Goal: Task Accomplishment & Management: Manage account settings

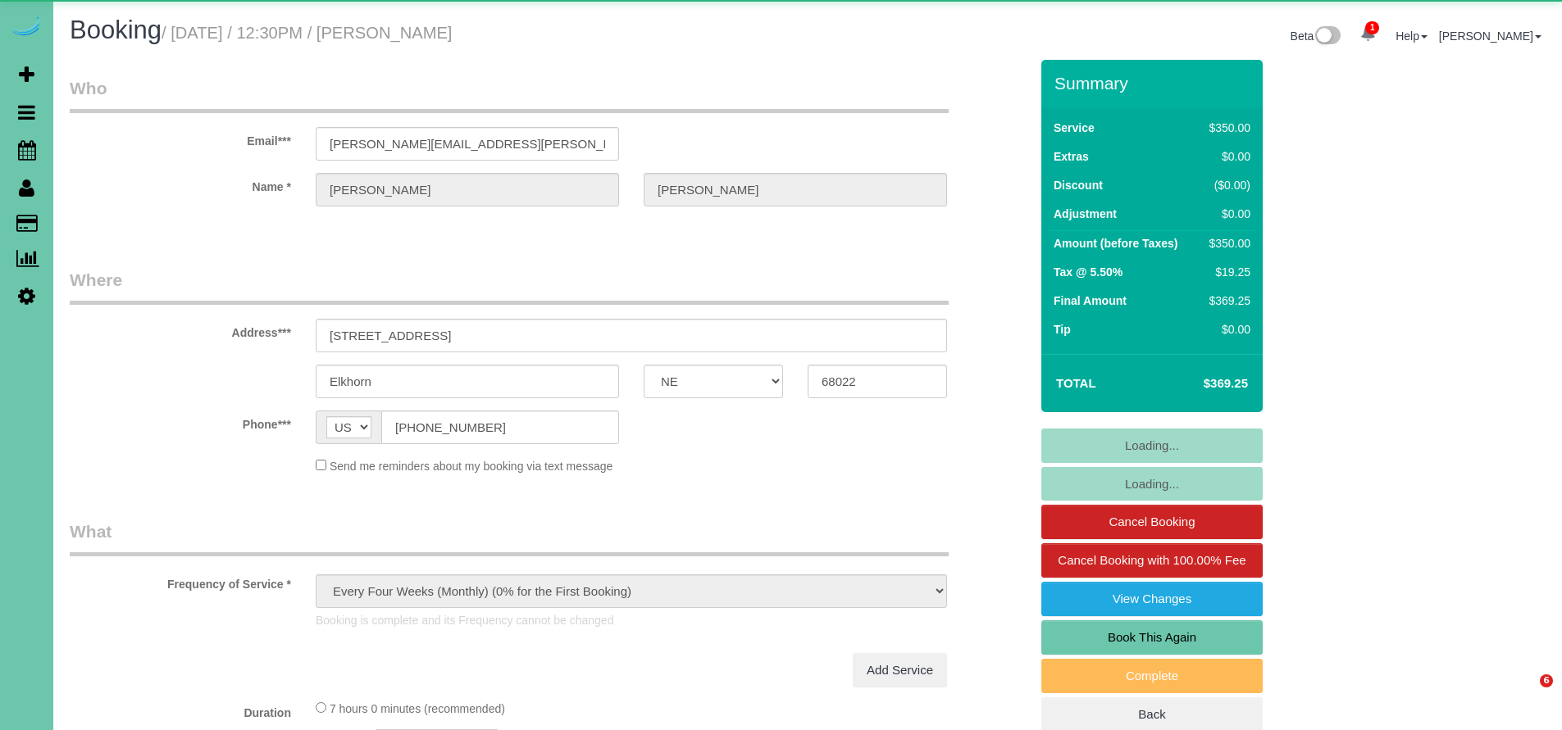
select select "NE"
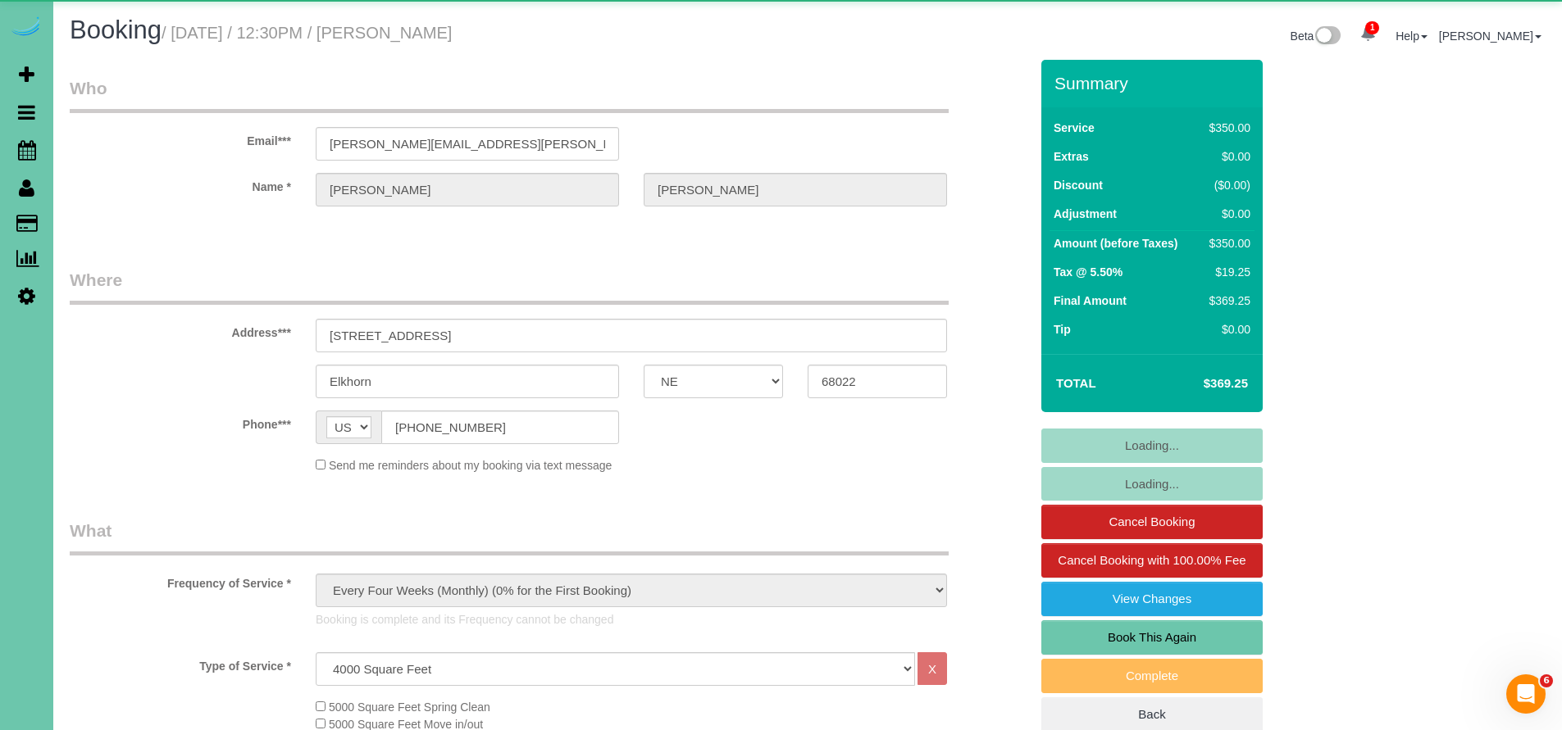
select select "object:927"
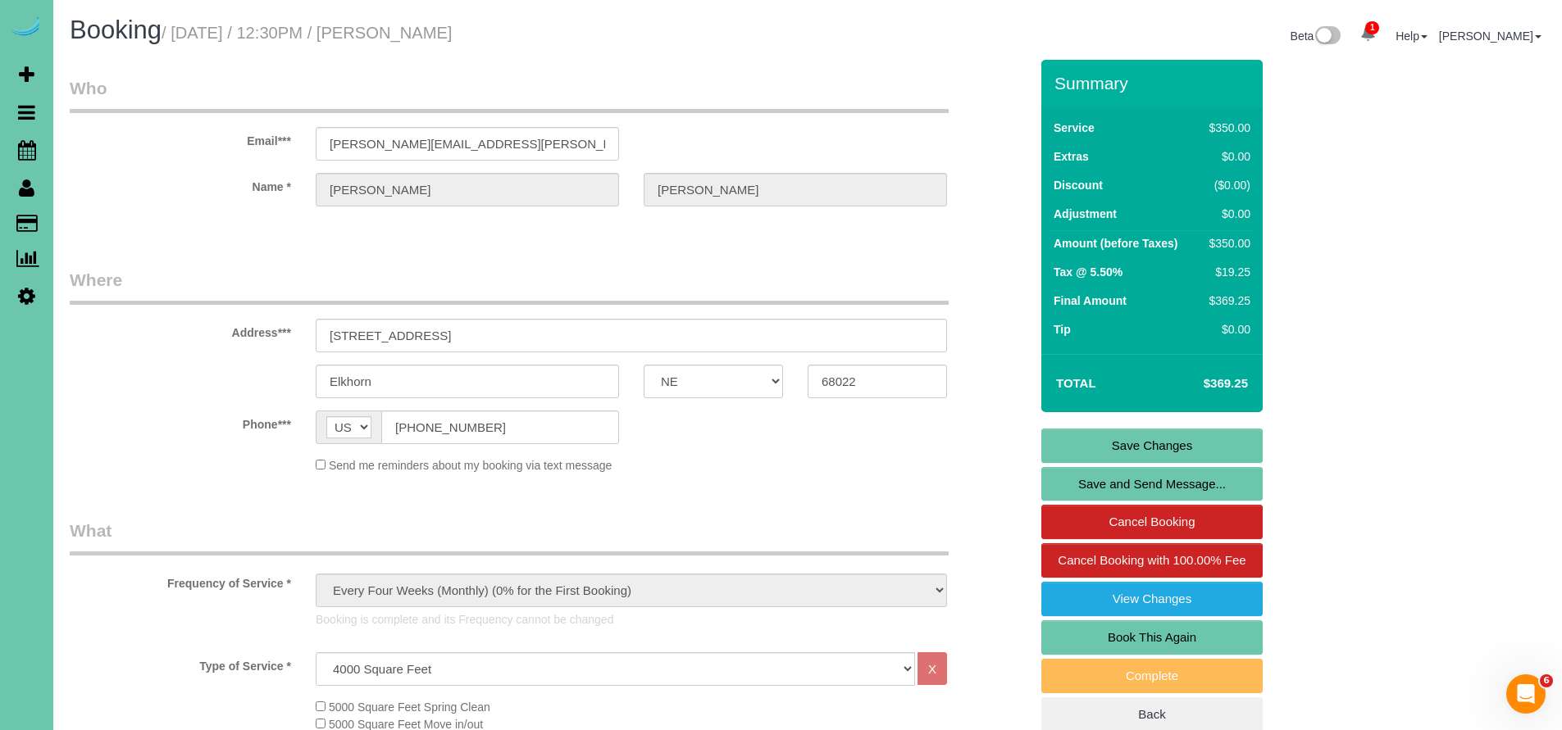
click at [1149, 457] on link "Save Changes" at bounding box center [1151, 446] width 221 height 34
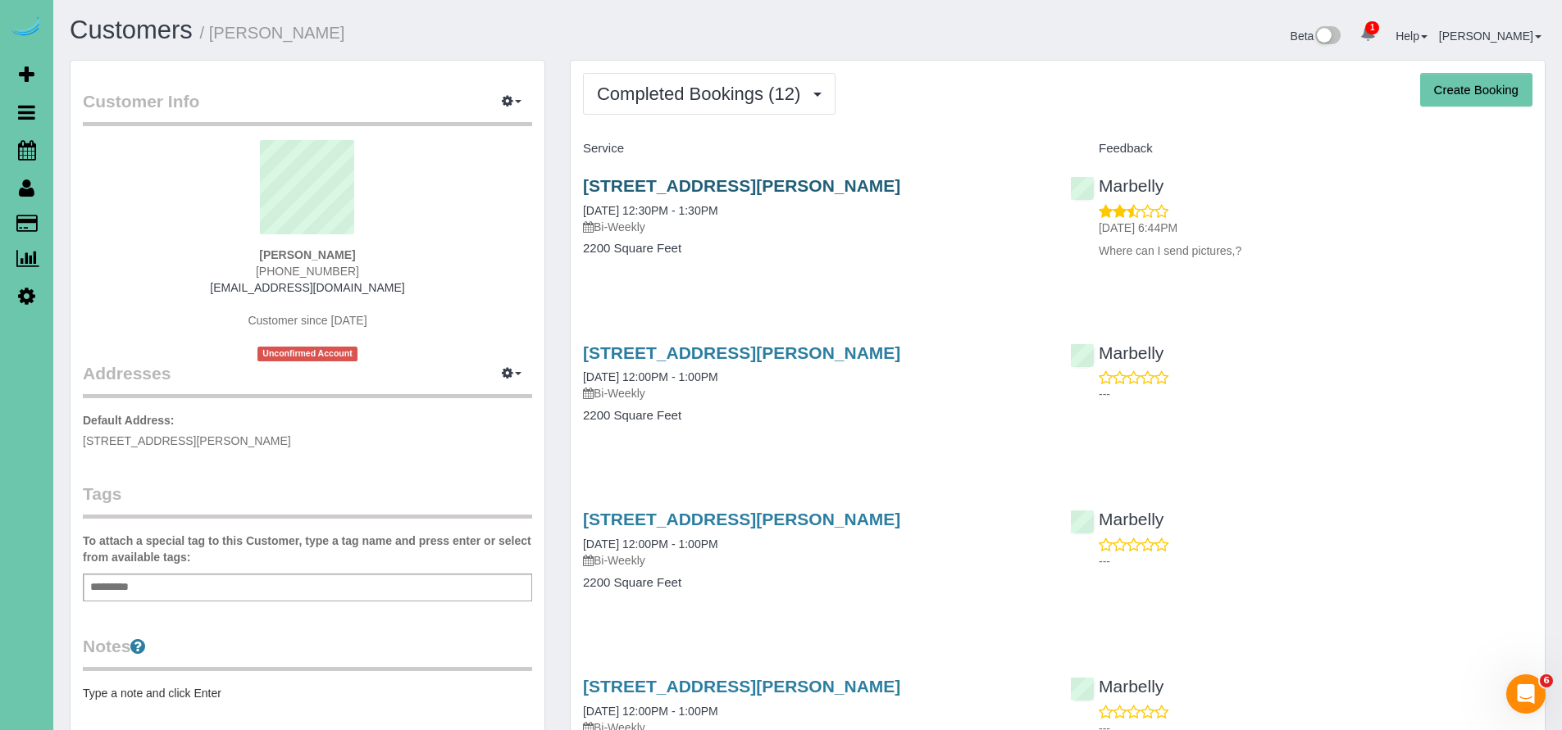
click at [732, 187] on link "14104 Fredrick Circle, Omaha, NE 68138" at bounding box center [741, 185] width 317 height 19
click at [729, 184] on link "14104 Fredrick Circle, Omaha, NE 68138" at bounding box center [741, 185] width 317 height 19
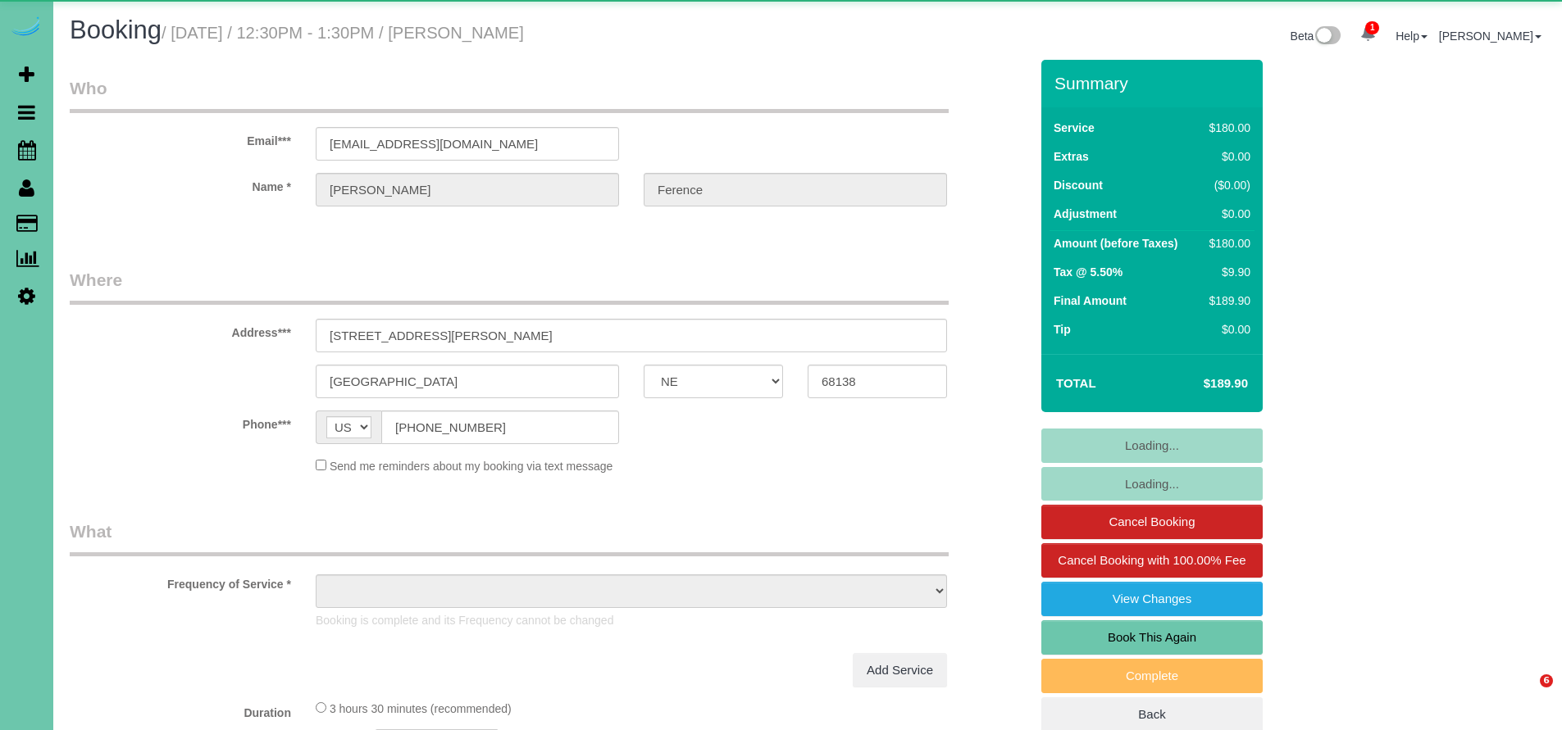
select select "NE"
select select "object:635"
select select "string:fspay-848398fc-46c8-4554-8fc1-37df98642955"
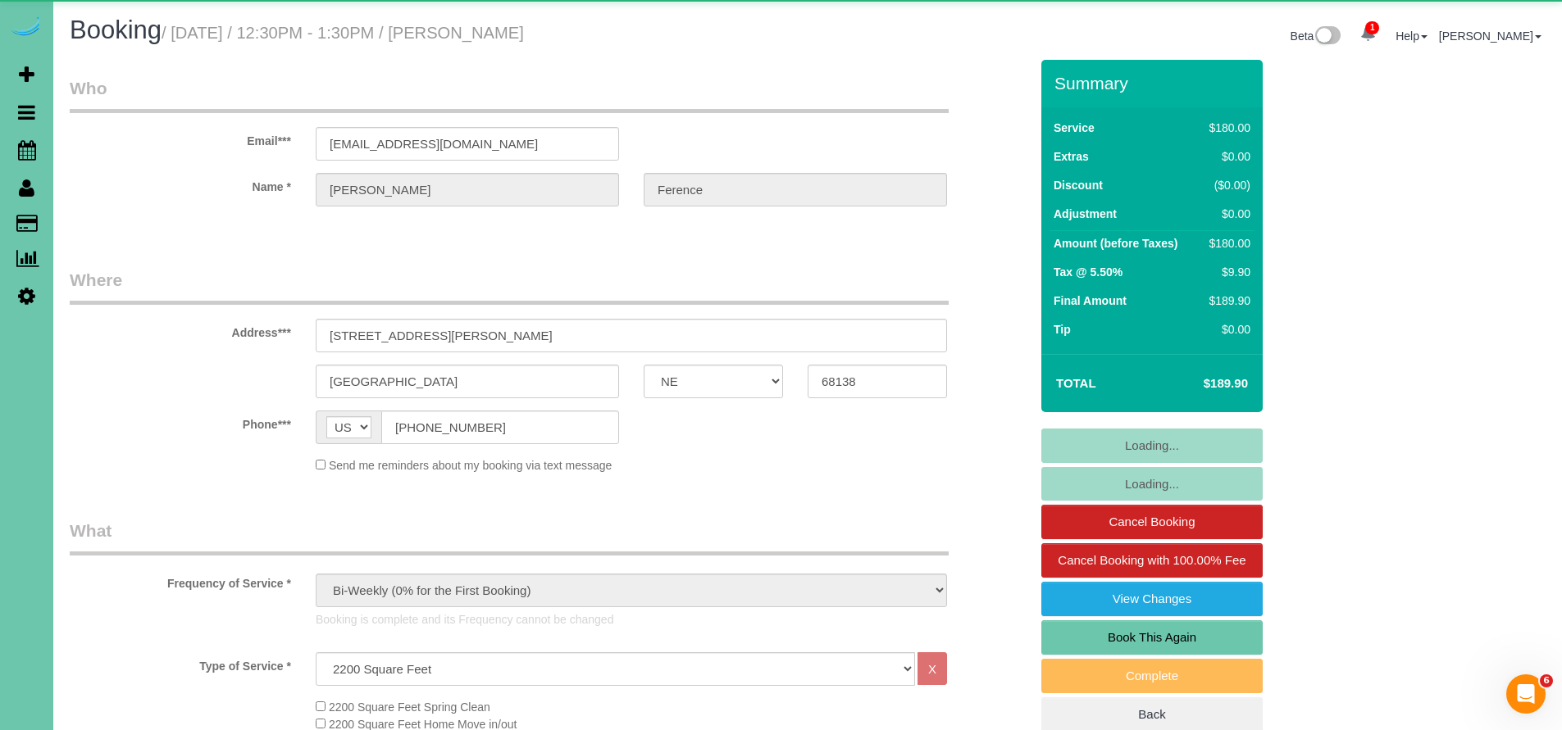
select select "object:855"
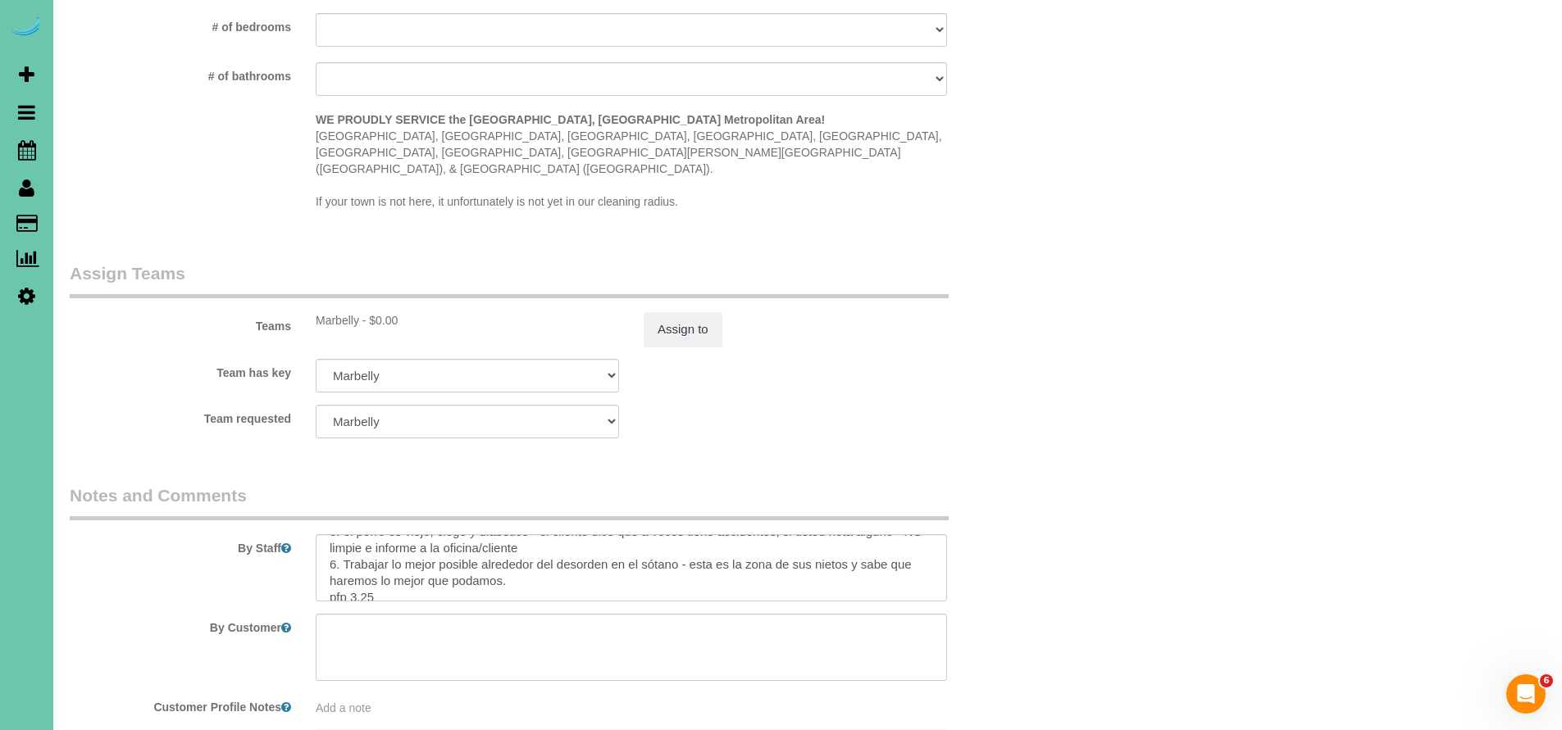
scroll to position [1715, 0]
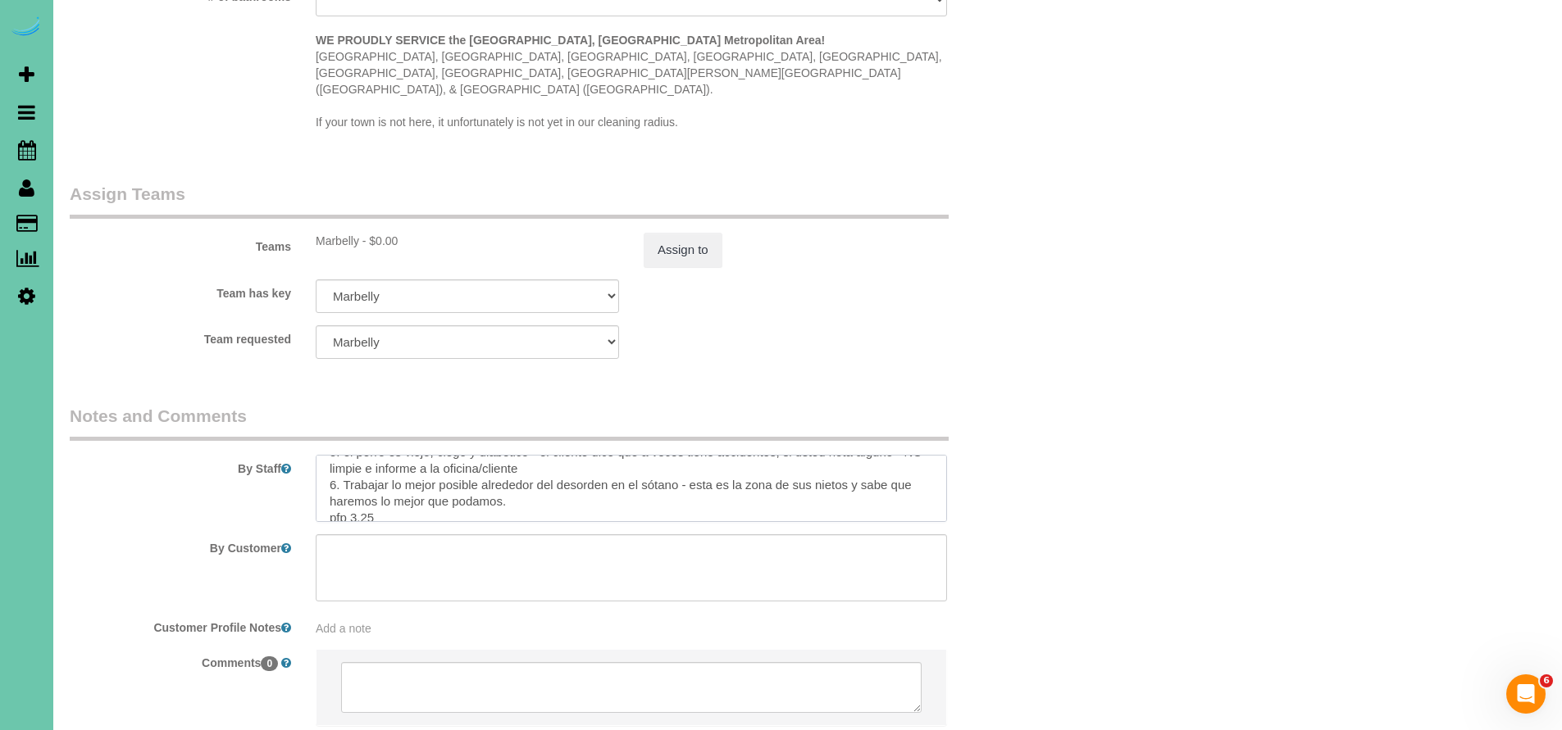
click at [532, 455] on textarea at bounding box center [631, 488] width 631 height 67
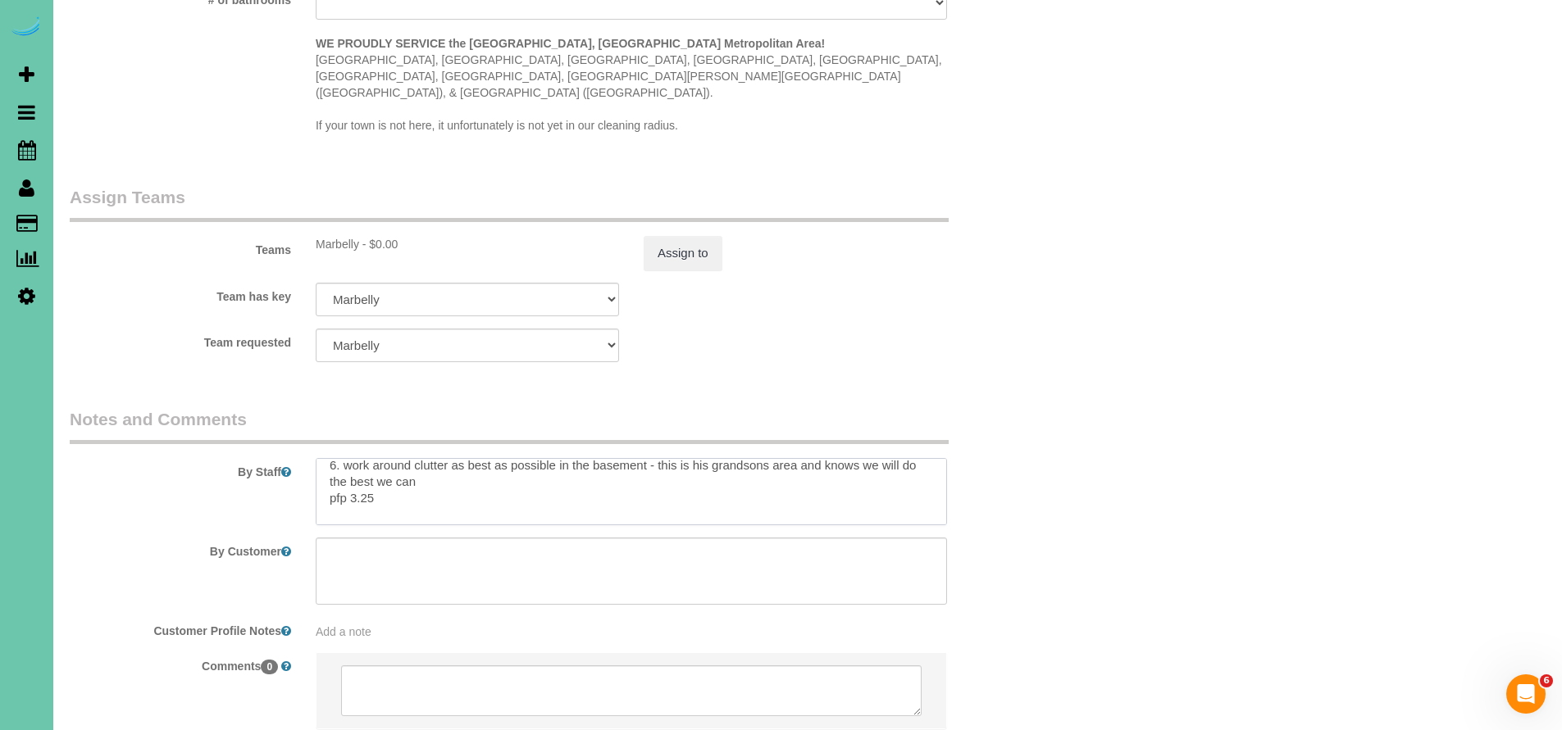
scroll to position [105, 0]
click at [479, 458] on textarea at bounding box center [631, 491] width 631 height 67
type textarea "1. credit 2. client will be home to let you in 3. biweekly - whole home (EXCEPT…"
drag, startPoint x: 343, startPoint y: 442, endPoint x: 607, endPoint y: 447, distance: 264.0
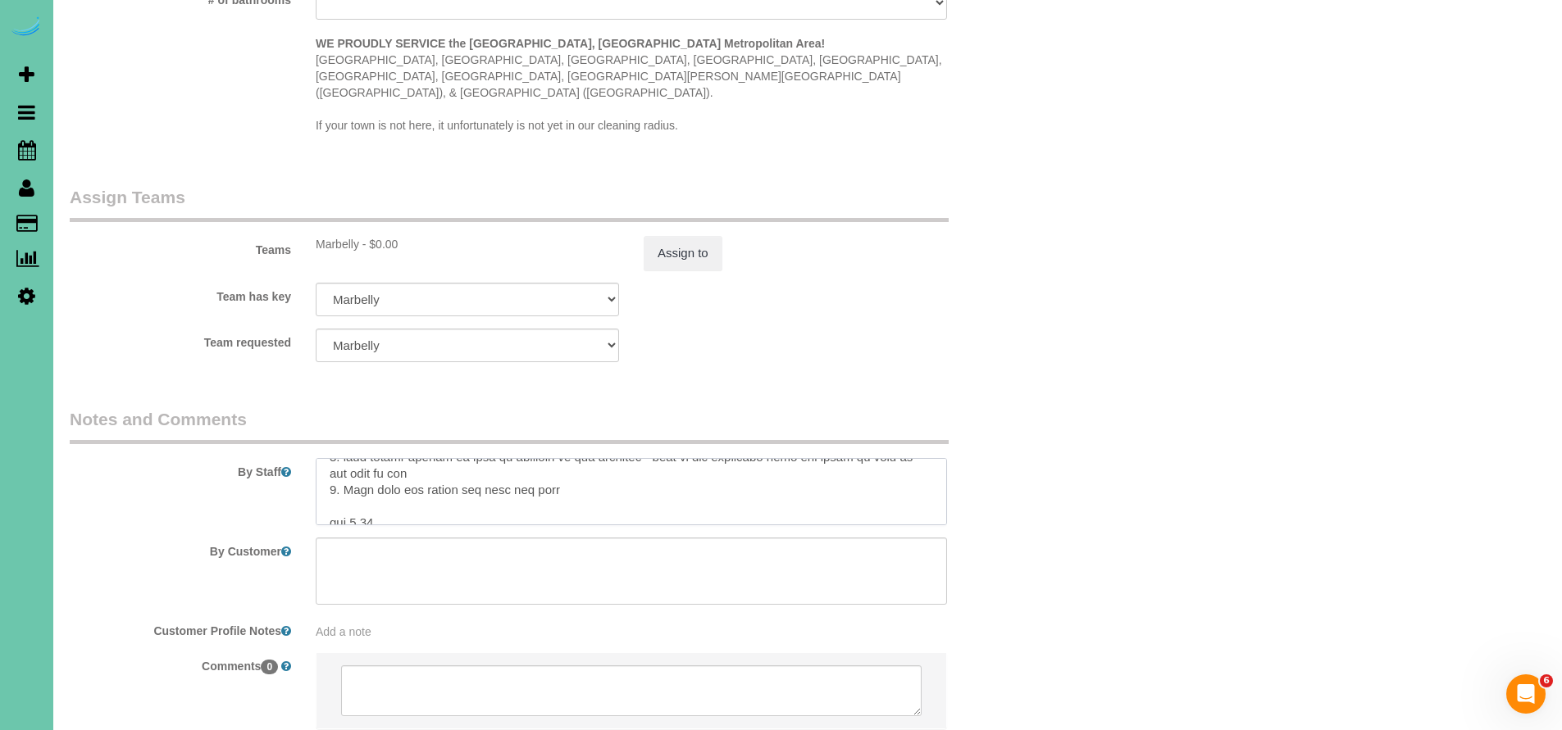
click at [607, 458] on textarea at bounding box center [631, 491] width 631 height 67
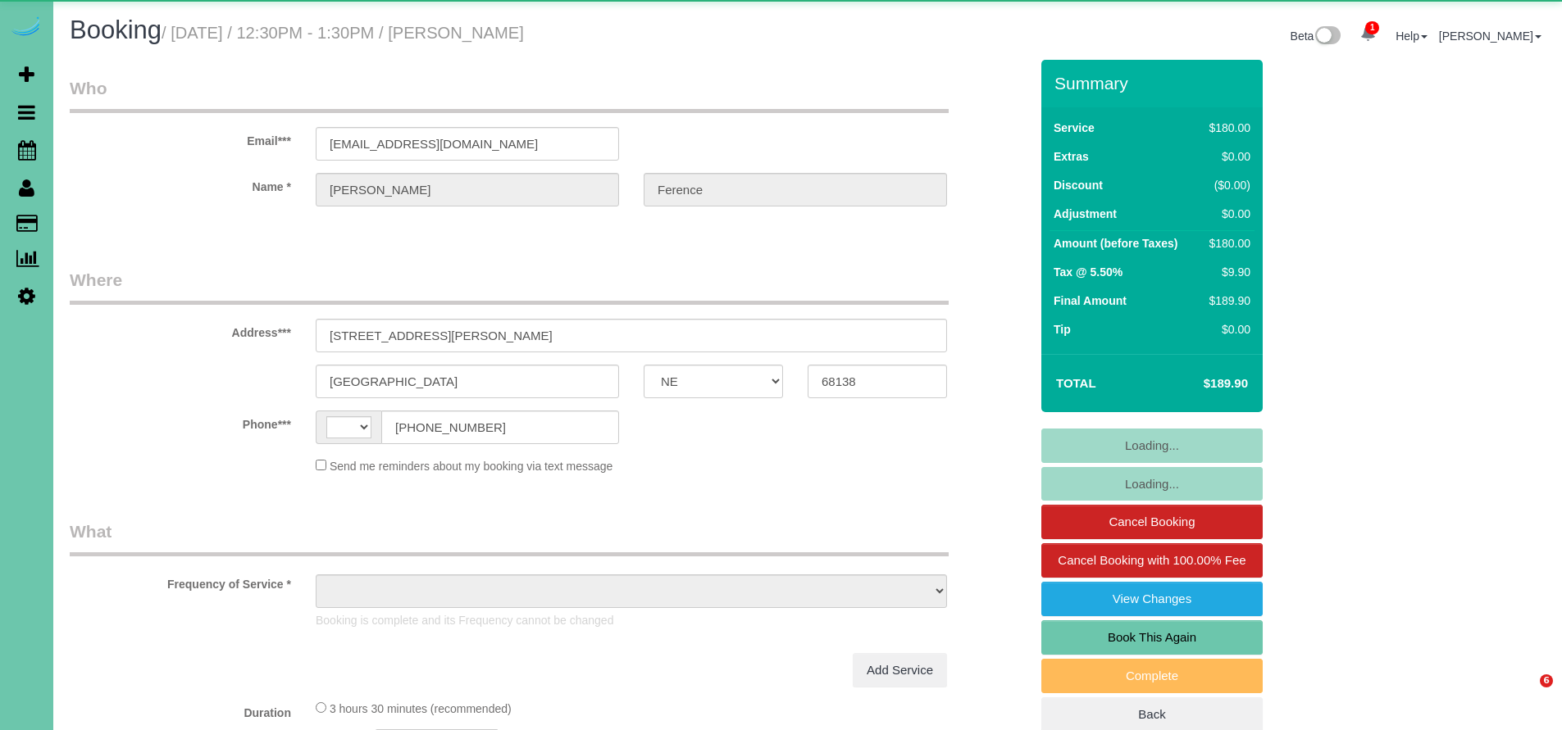
select select "NE"
select select "string:US"
select select "object:851"
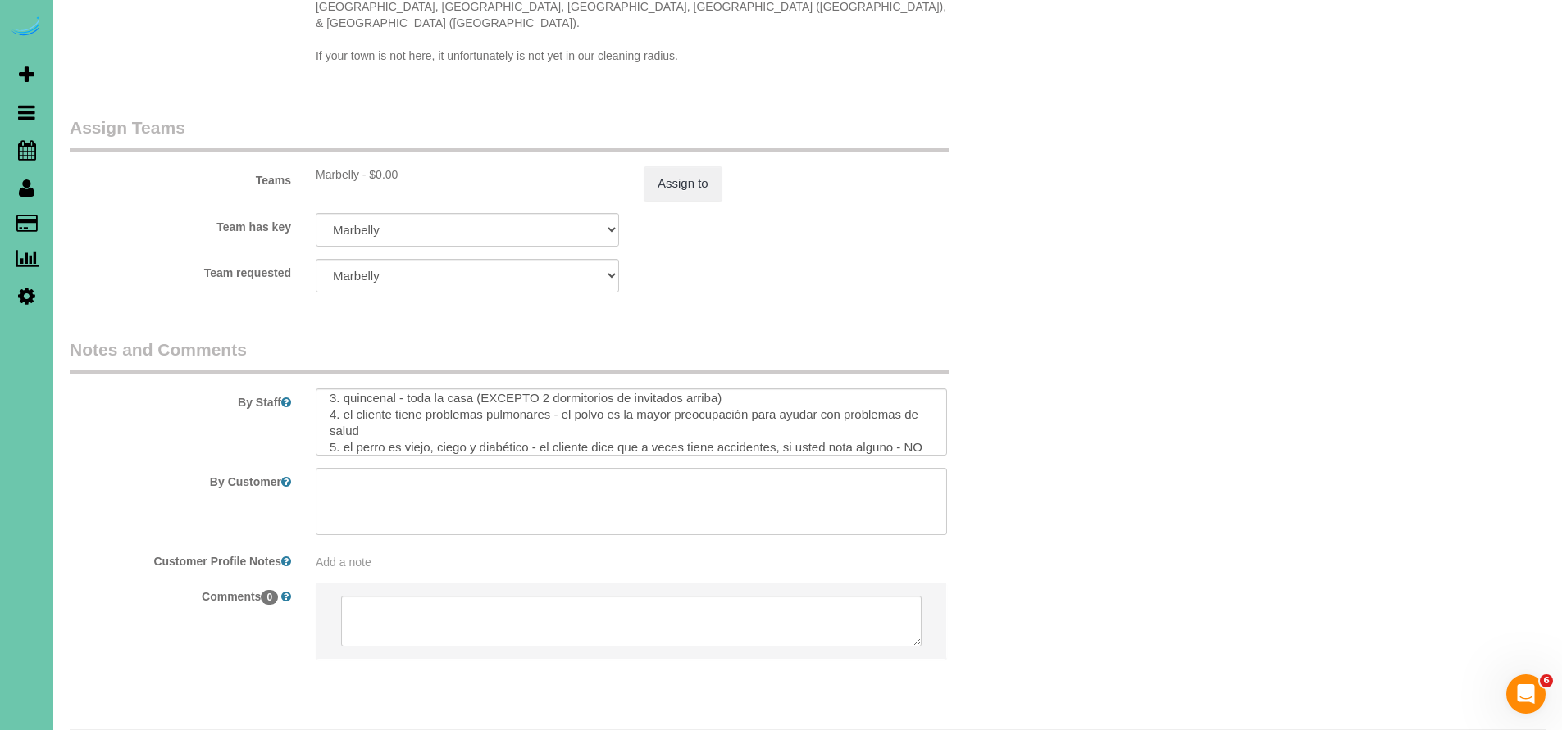
scroll to position [265, 0]
click at [545, 389] on textarea at bounding box center [631, 422] width 631 height 67
paste textarea "Asegúrate de que todas las persianas estén bien colocadas y uniformes."
click at [330, 398] on textarea at bounding box center [631, 422] width 631 height 67
click at [744, 398] on textarea at bounding box center [631, 422] width 631 height 67
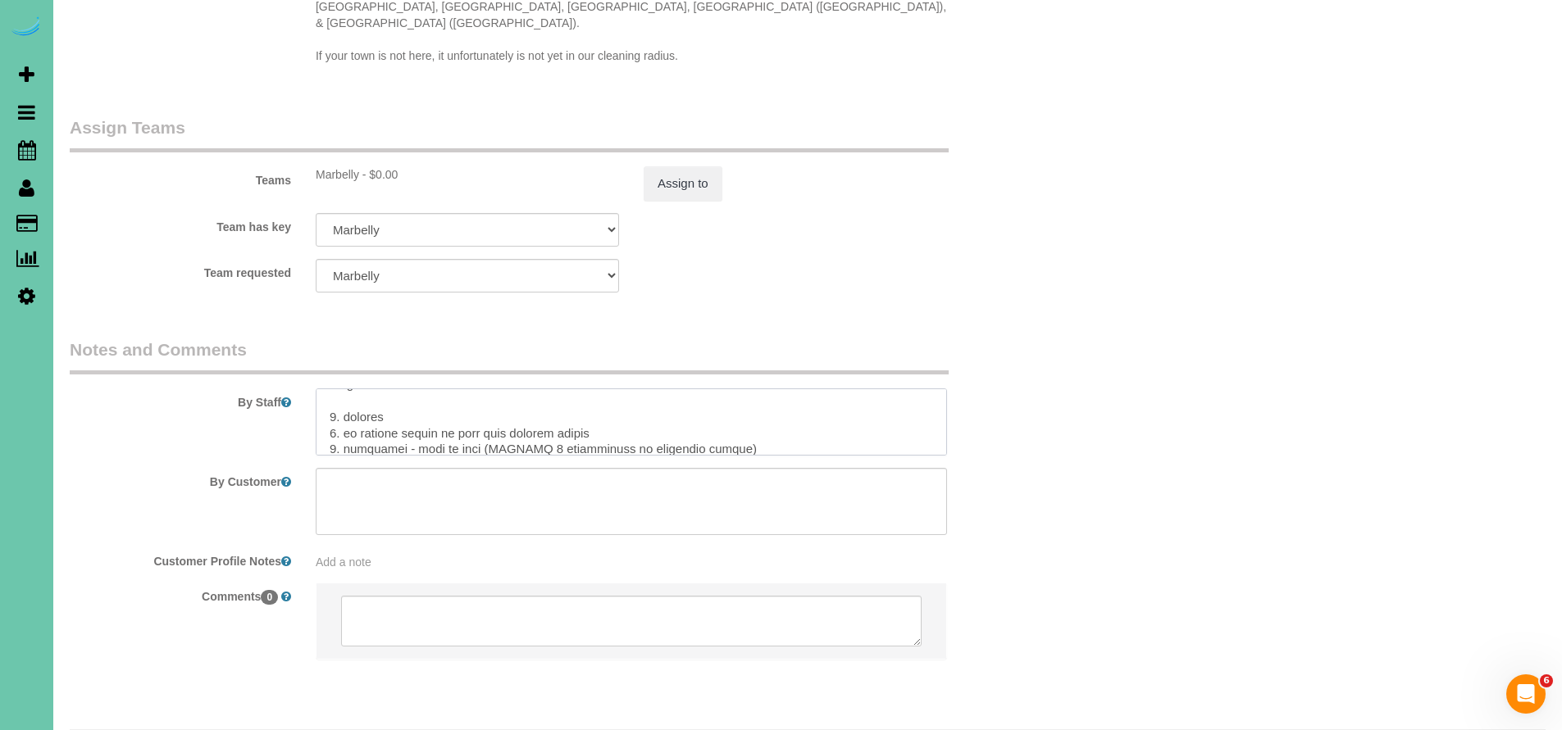
scroll to position [122, 0]
click at [436, 389] on textarea at bounding box center [631, 422] width 631 height 67
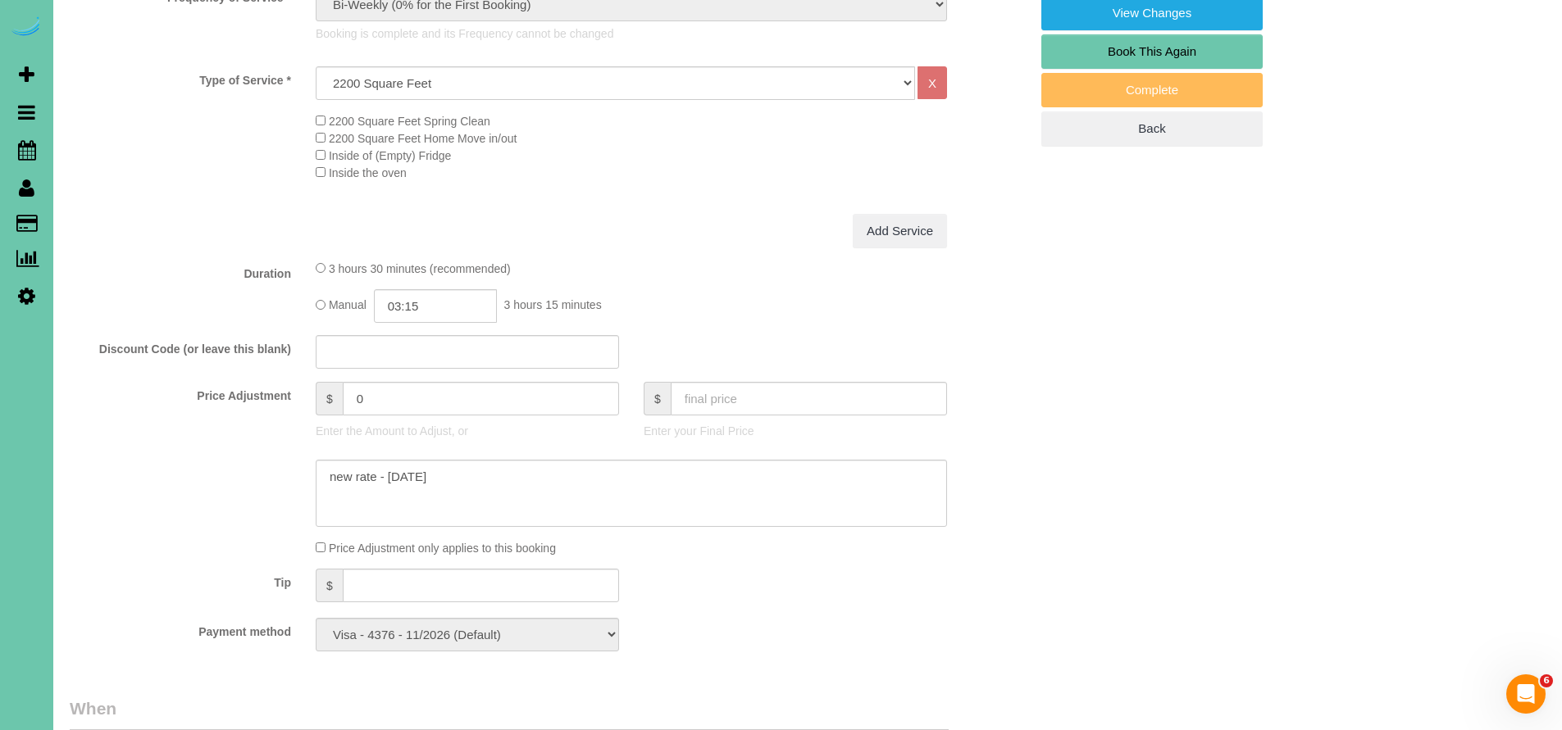
scroll to position [11, 0]
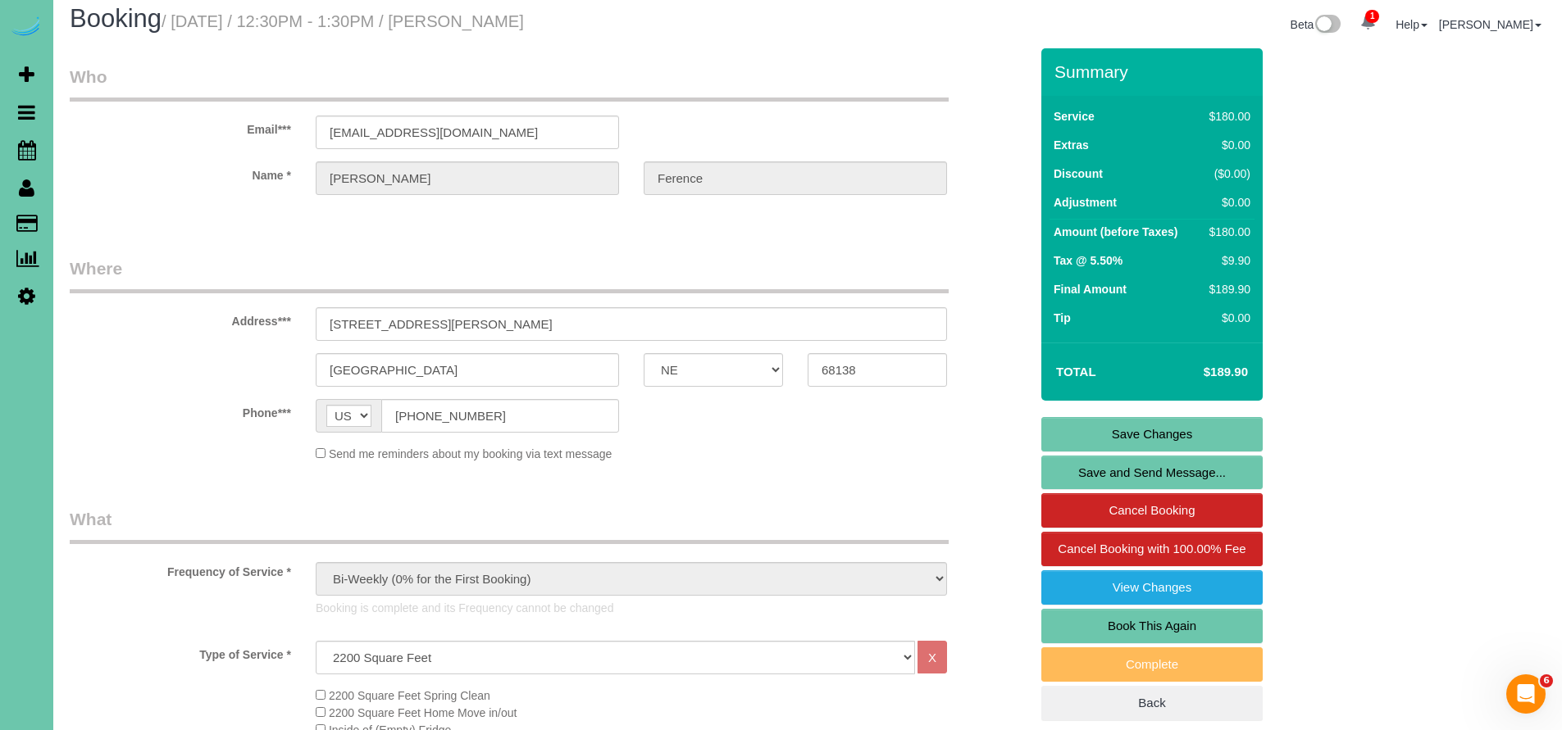
type textarea "1. credit 2. client will be home to let you in 3. biweekly - whole home (EXCEPT…"
click at [1090, 424] on link "Save Changes" at bounding box center [1151, 434] width 221 height 34
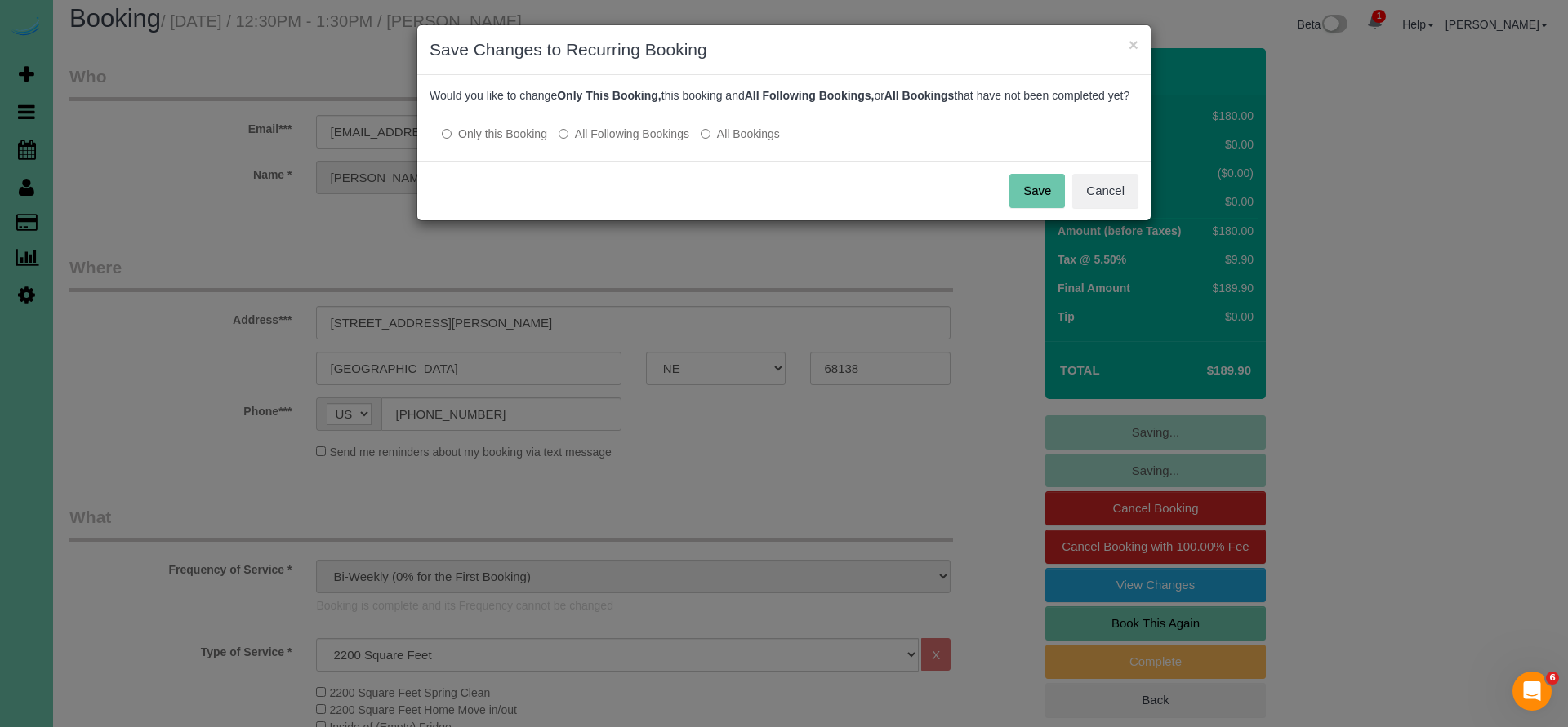
click at [1041, 208] on button "Save" at bounding box center [1037, 191] width 56 height 34
